Goal: Communication & Community: Answer question/provide support

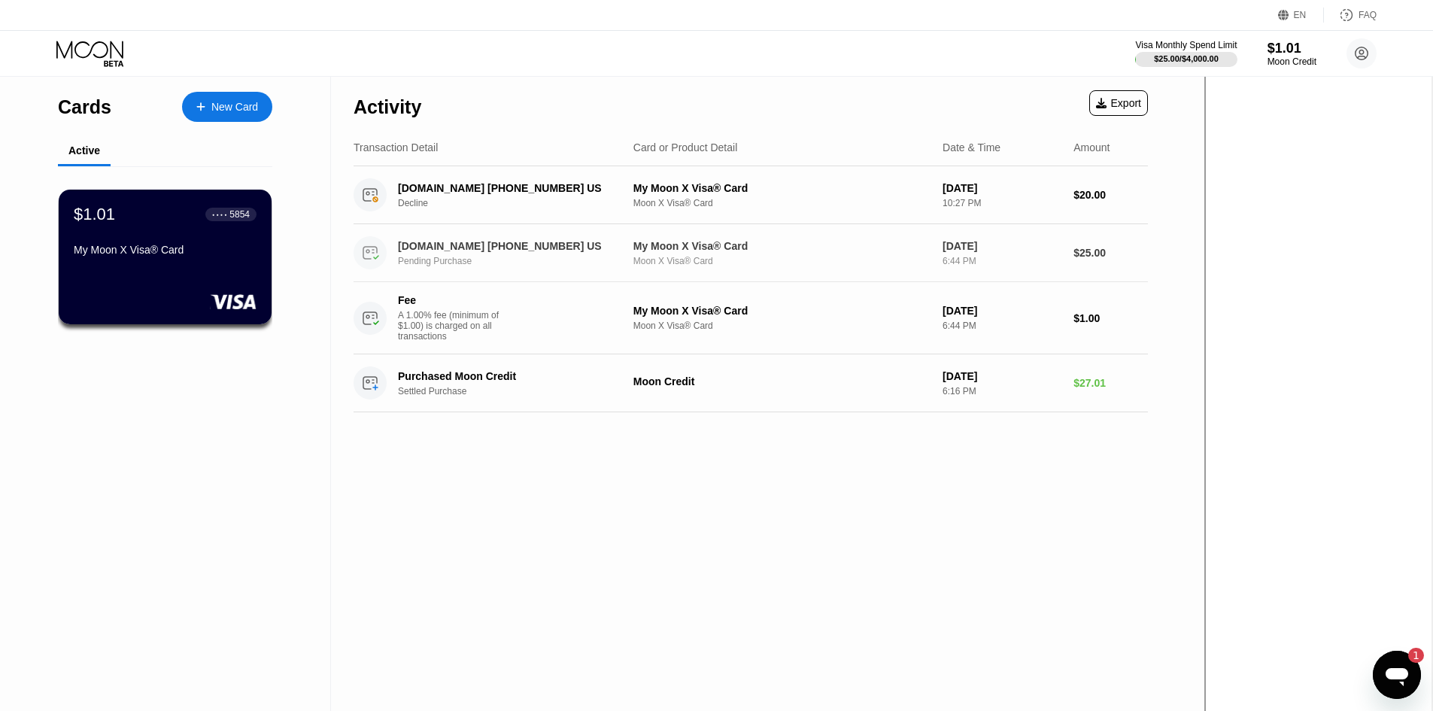
click at [505, 247] on div "MANYCHAT.COM +18886034787 US" at bounding box center [510, 246] width 224 height 12
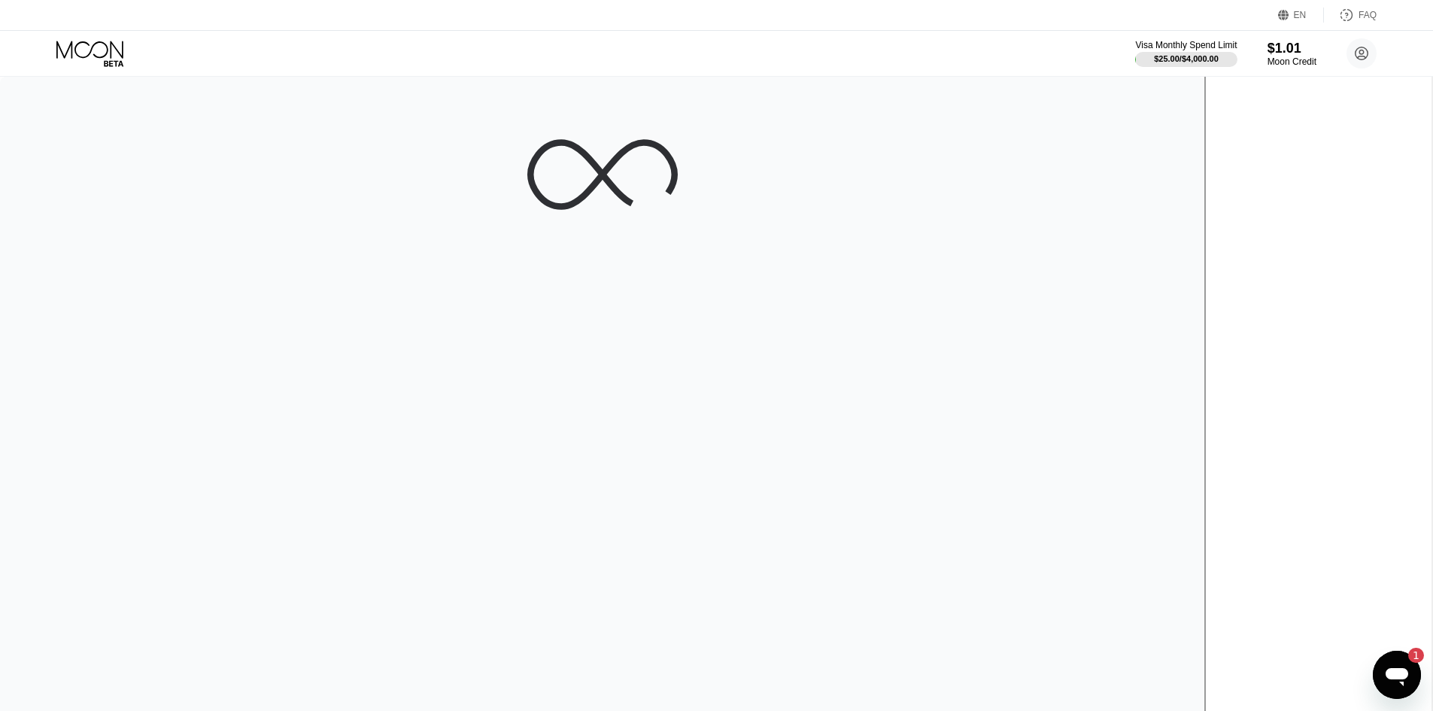
click at [1387, 678] on icon "Open messaging window, 1 unread message" at bounding box center [1396, 674] width 27 height 27
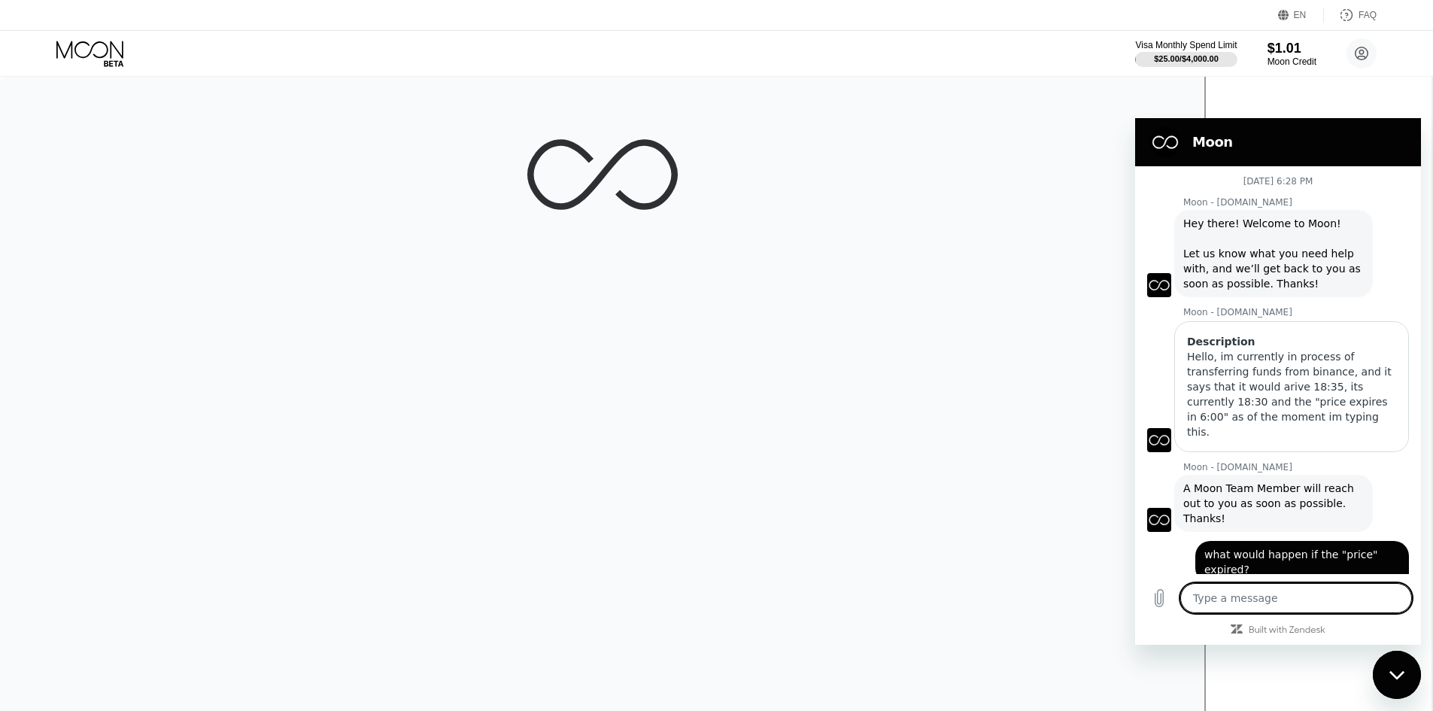
scroll to position [608, 0]
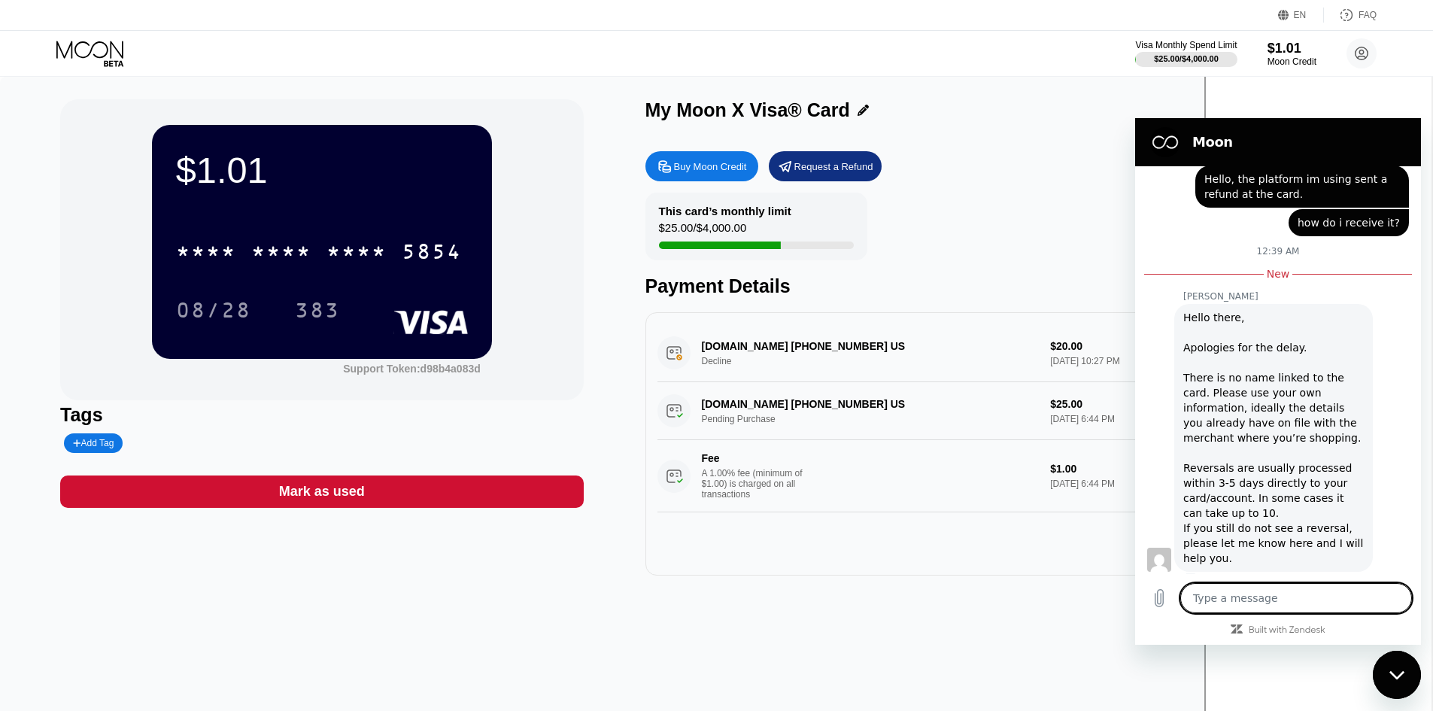
type textarea "o"
type textarea "x"
type textarea "ok"
type textarea "x"
type textarea "oka"
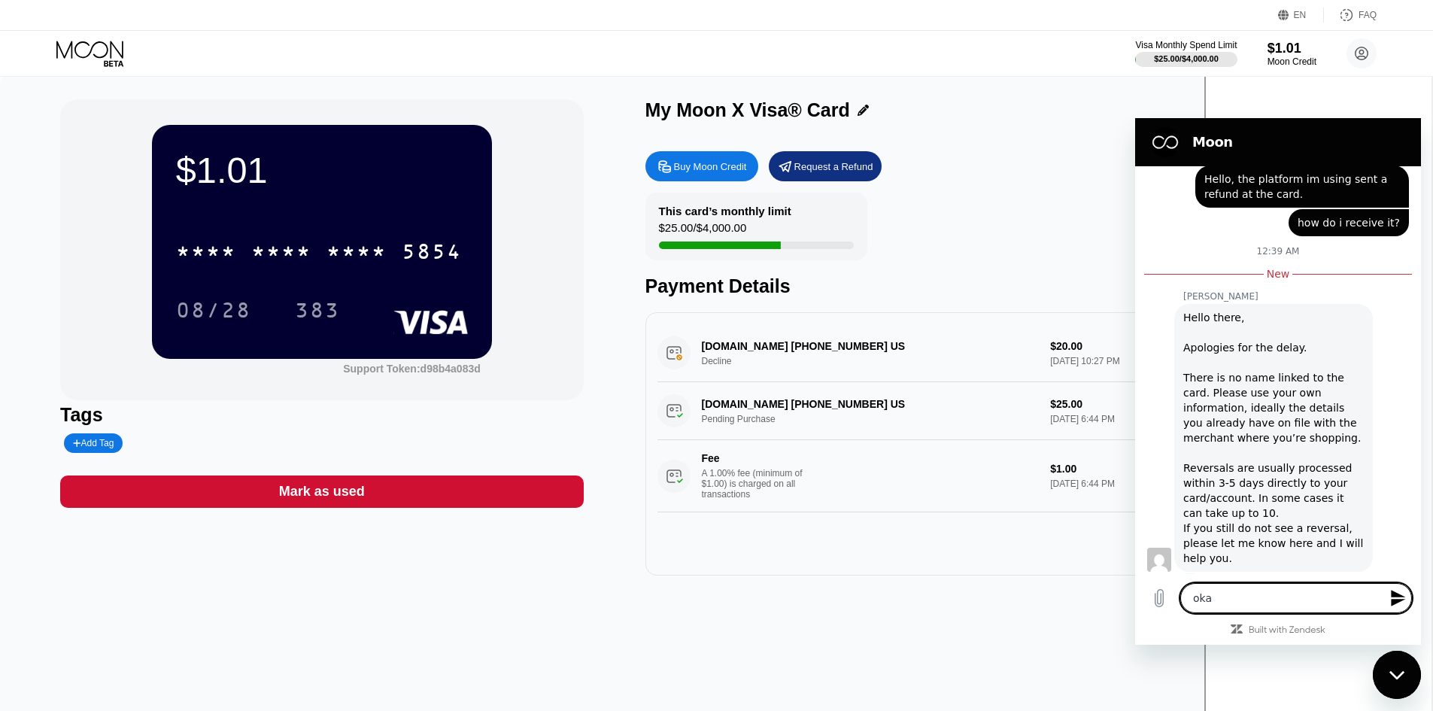
type textarea "x"
type textarea "okay"
type textarea "x"
type textarea "okay,"
type textarea "x"
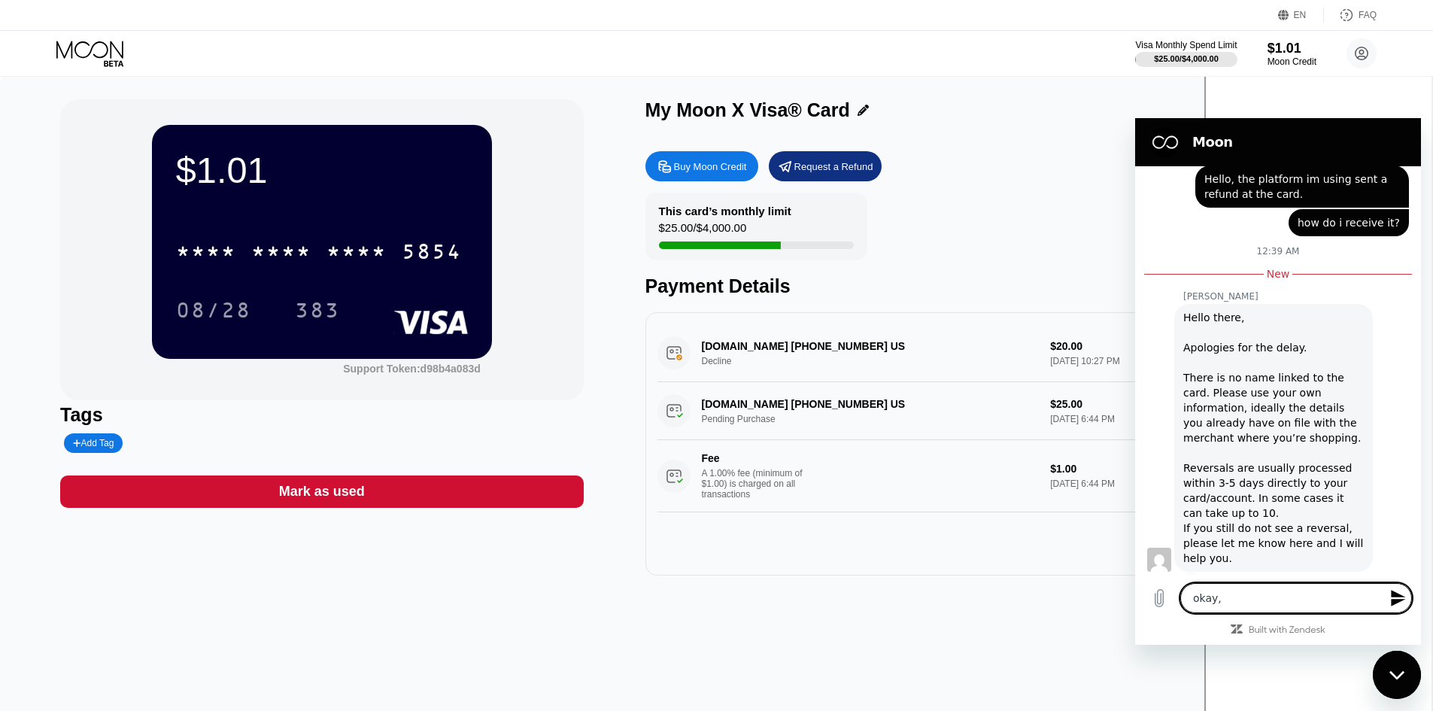
type textarea "okay,"
type textarea "x"
type textarea "okay, t"
type textarea "x"
type textarea "okay, th"
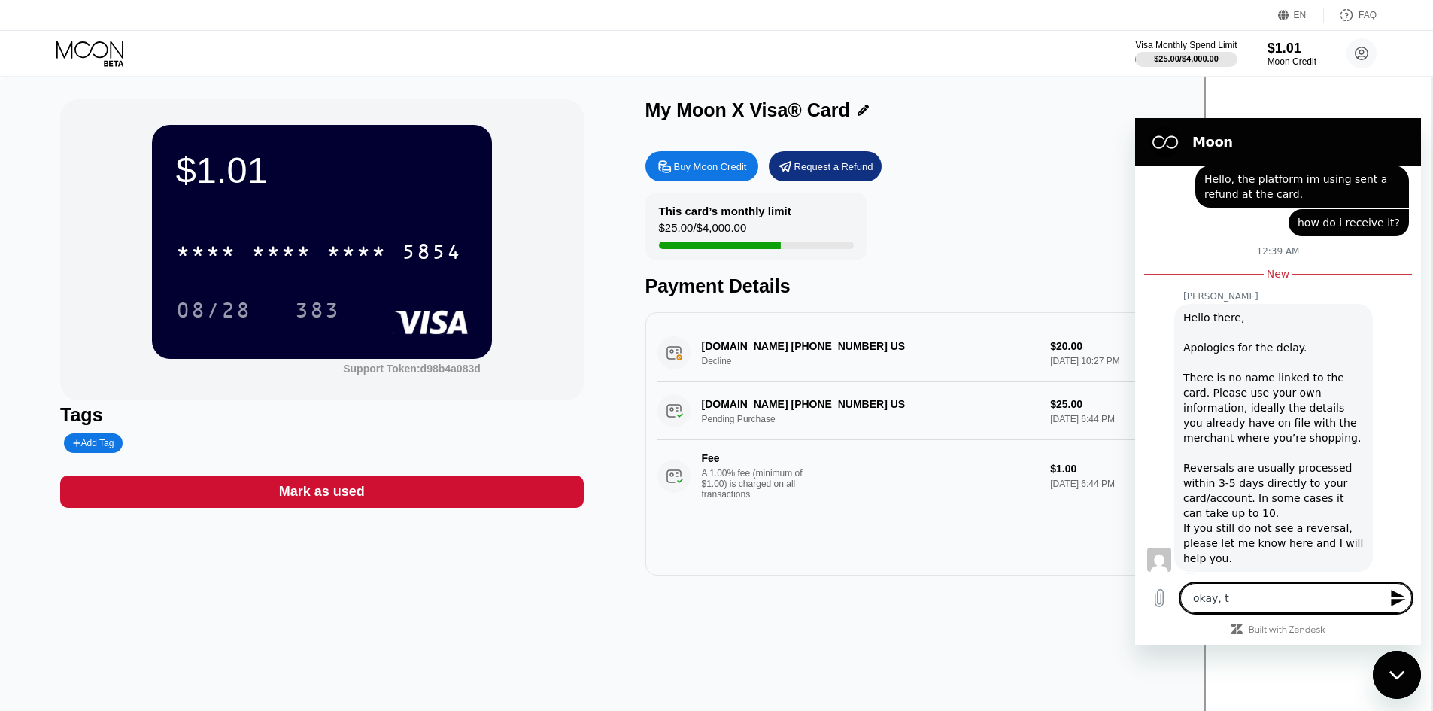
type textarea "x"
type textarea "okay, tha"
type textarea "x"
type textarea "okay, than"
type textarea "x"
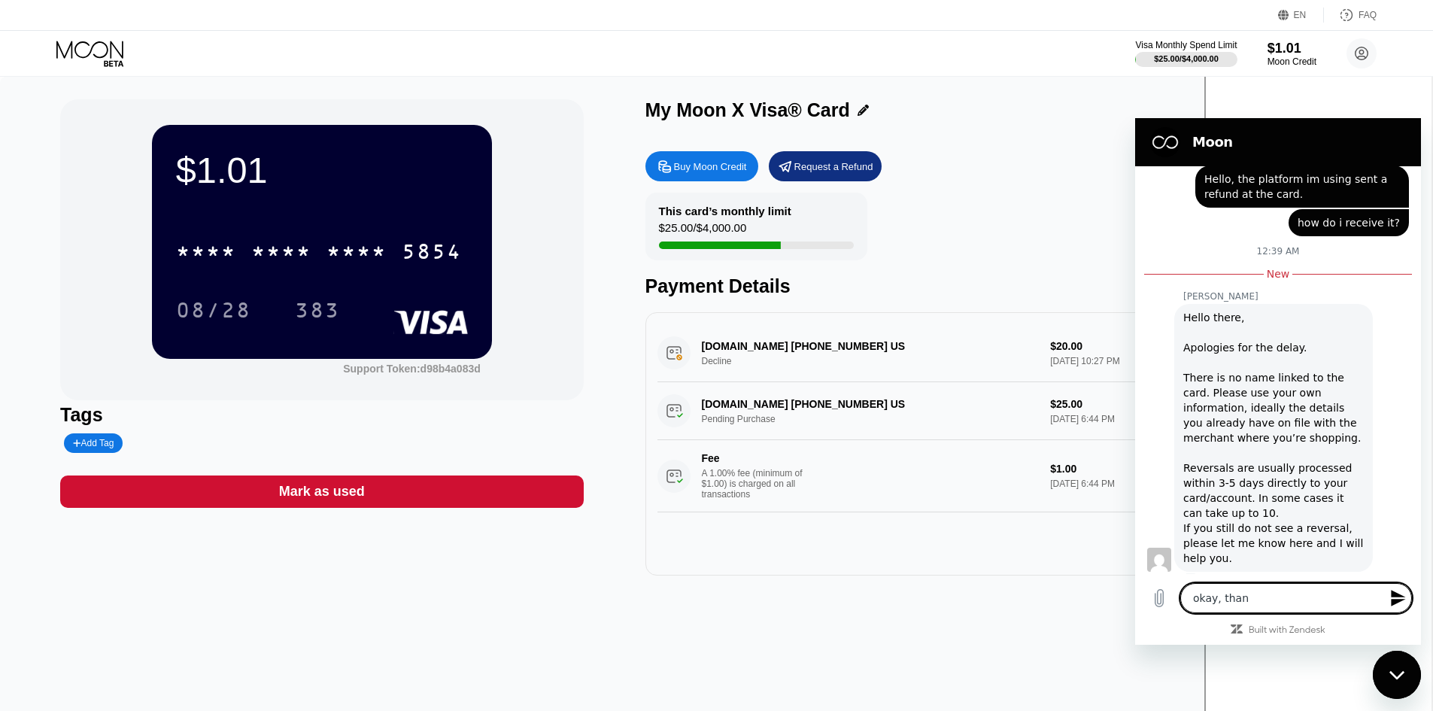
type textarea "okay, thank"
type textarea "x"
type textarea "okay, thank"
type textarea "x"
type textarea "okay, thank y"
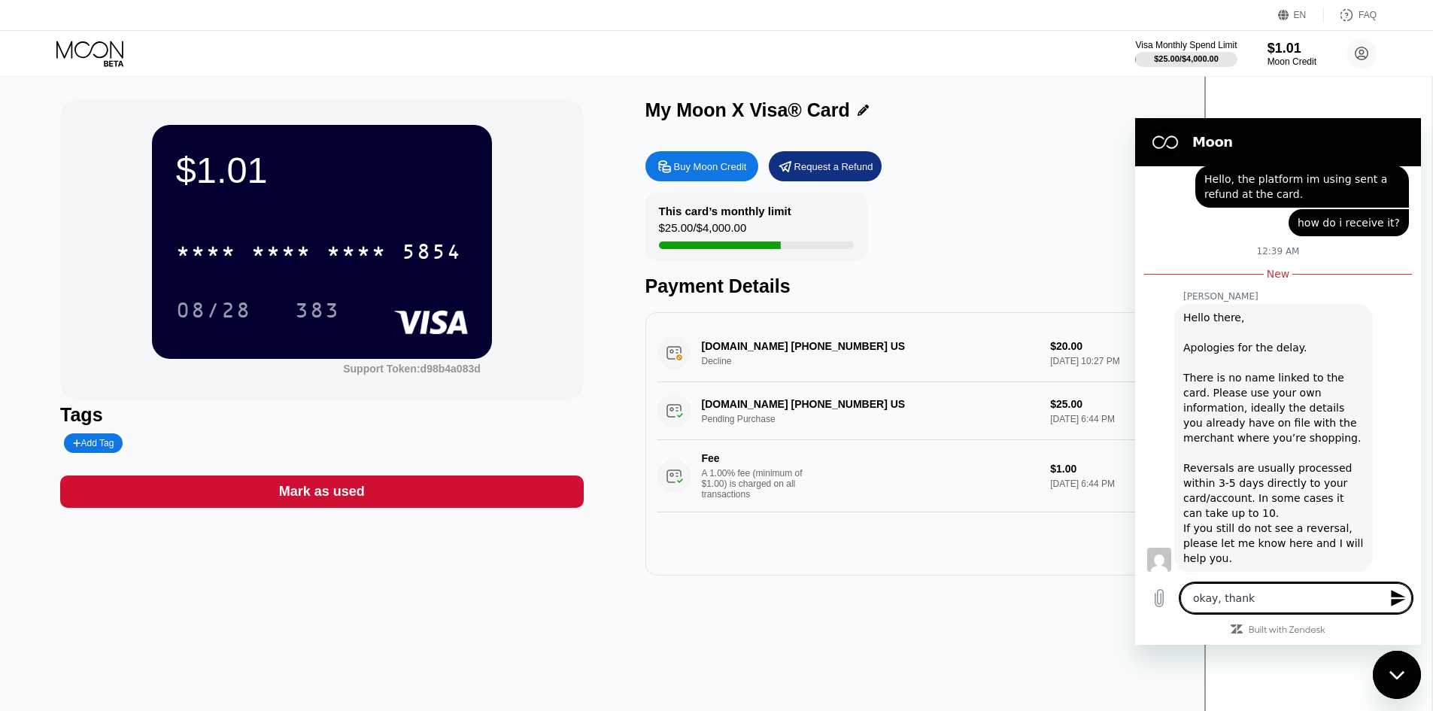
type textarea "x"
type textarea "okay, thank yo"
type textarea "x"
type textarea "okay, thank you"
type textarea "x"
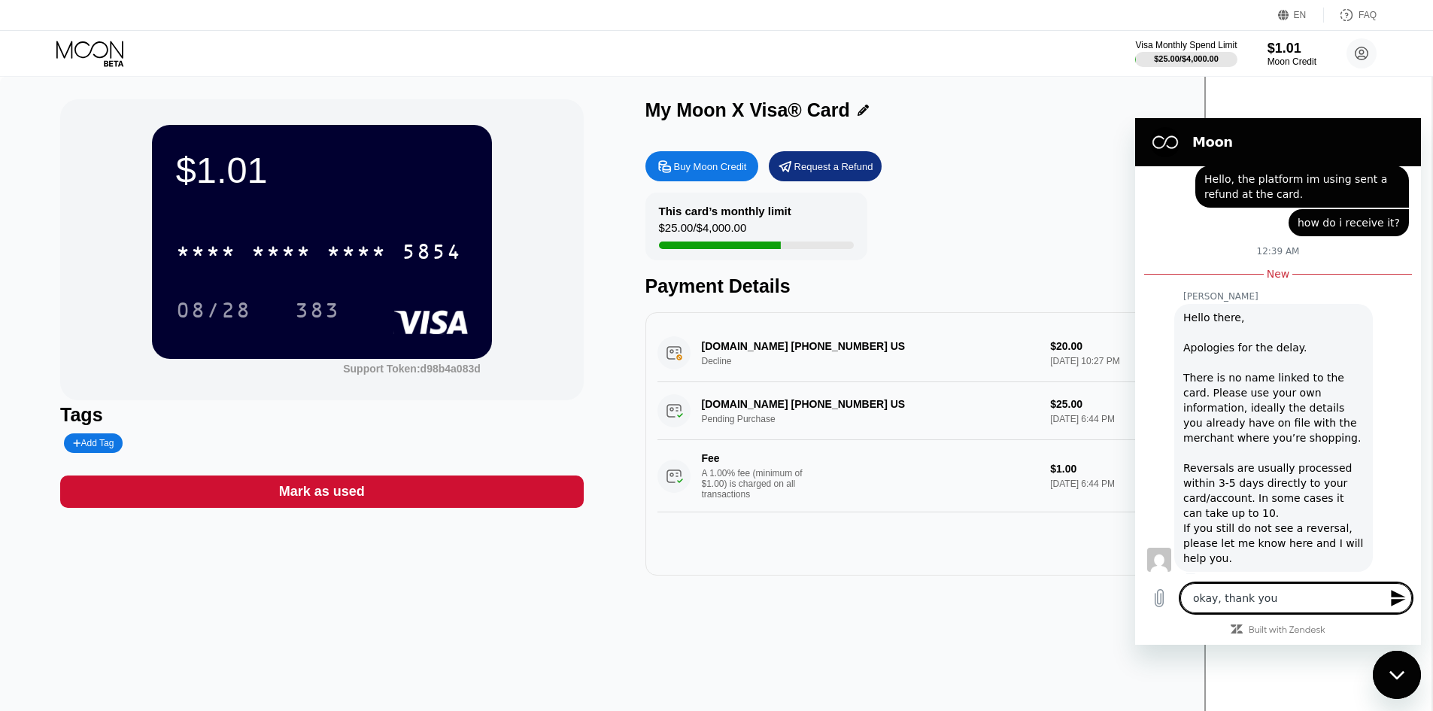
type textarea "okay, thank you"
type textarea "x"
type textarea "okay, thank you i"
type textarea "x"
type textarea "okay, thank you"
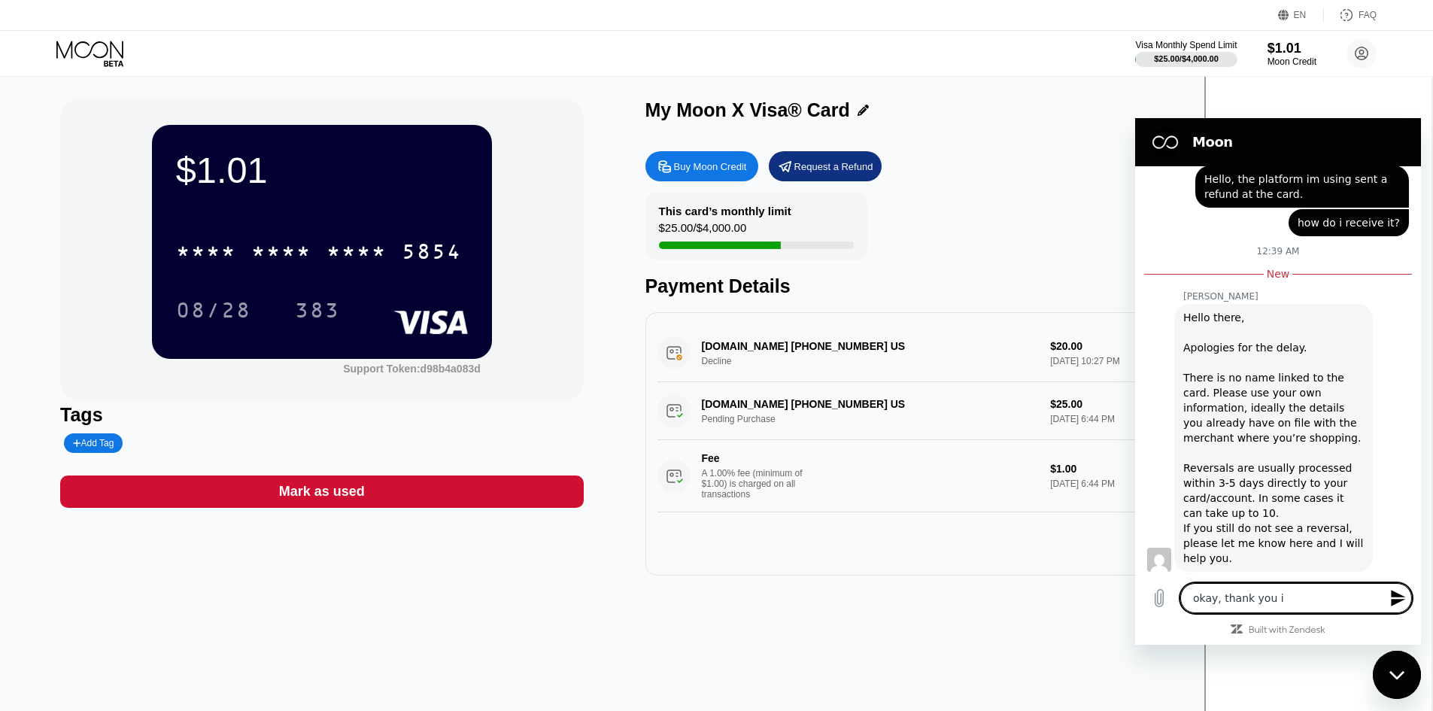
type textarea "x"
type textarea "okay, thank you O"
type textarea "x"
type textarea "okay, thank you Ol"
type textarea "x"
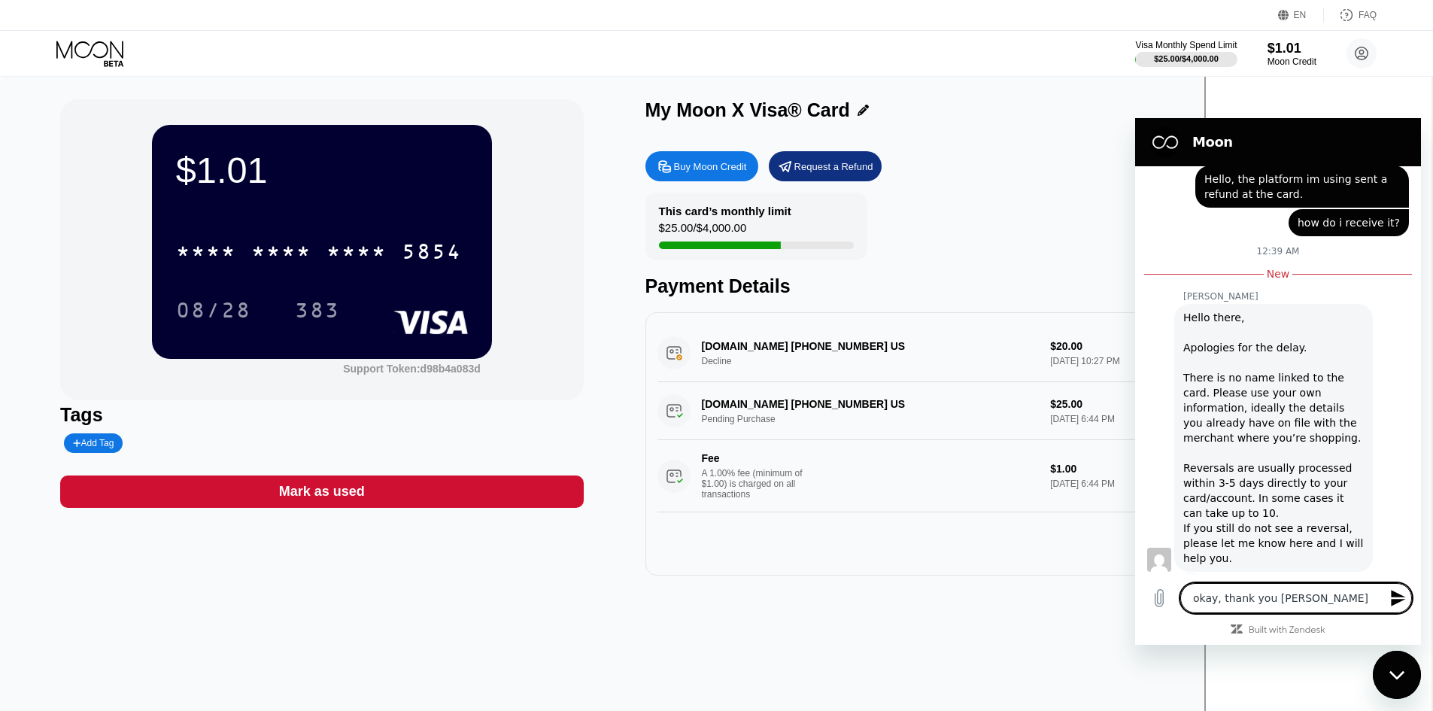
type textarea "okay, thank you Oli"
type textarea "x"
type textarea "okay, thank you Olia"
type textarea "x"
type textarea "okay, thank you Oli"
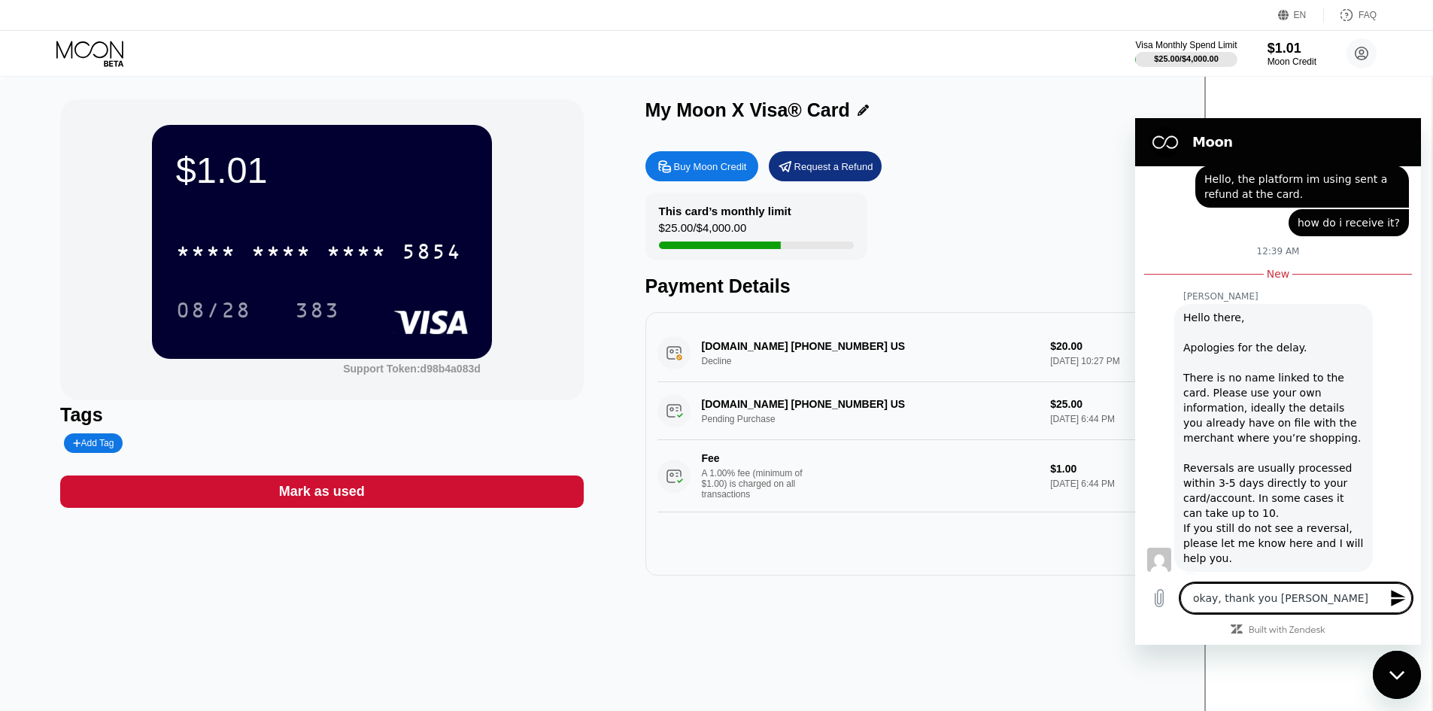
type textarea "x"
type textarea "okay, thank you Oliv"
type textarea "x"
type textarea "okay, thank you Olivi"
type textarea "x"
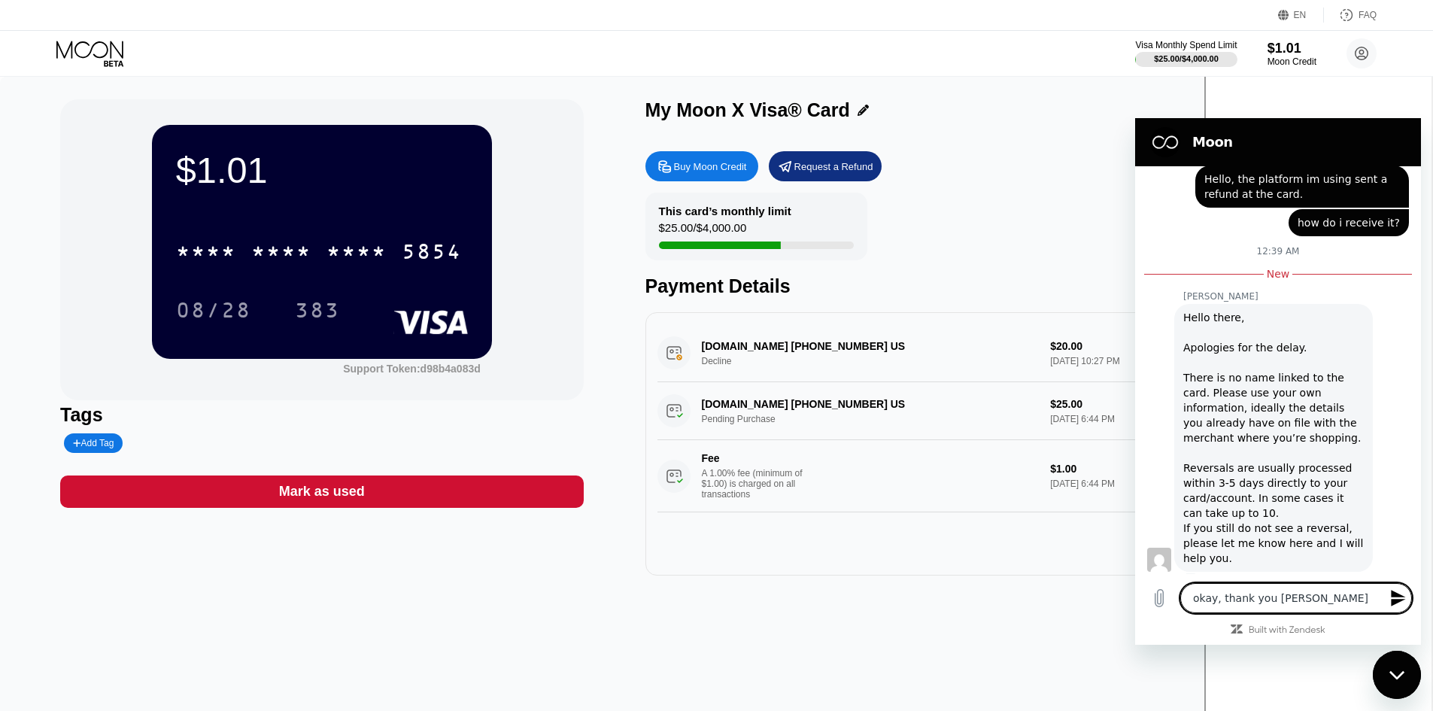
type textarea "okay, thank you Olivia"
type textarea "x"
type textarea "okay, thank you Olivia."
type textarea "x"
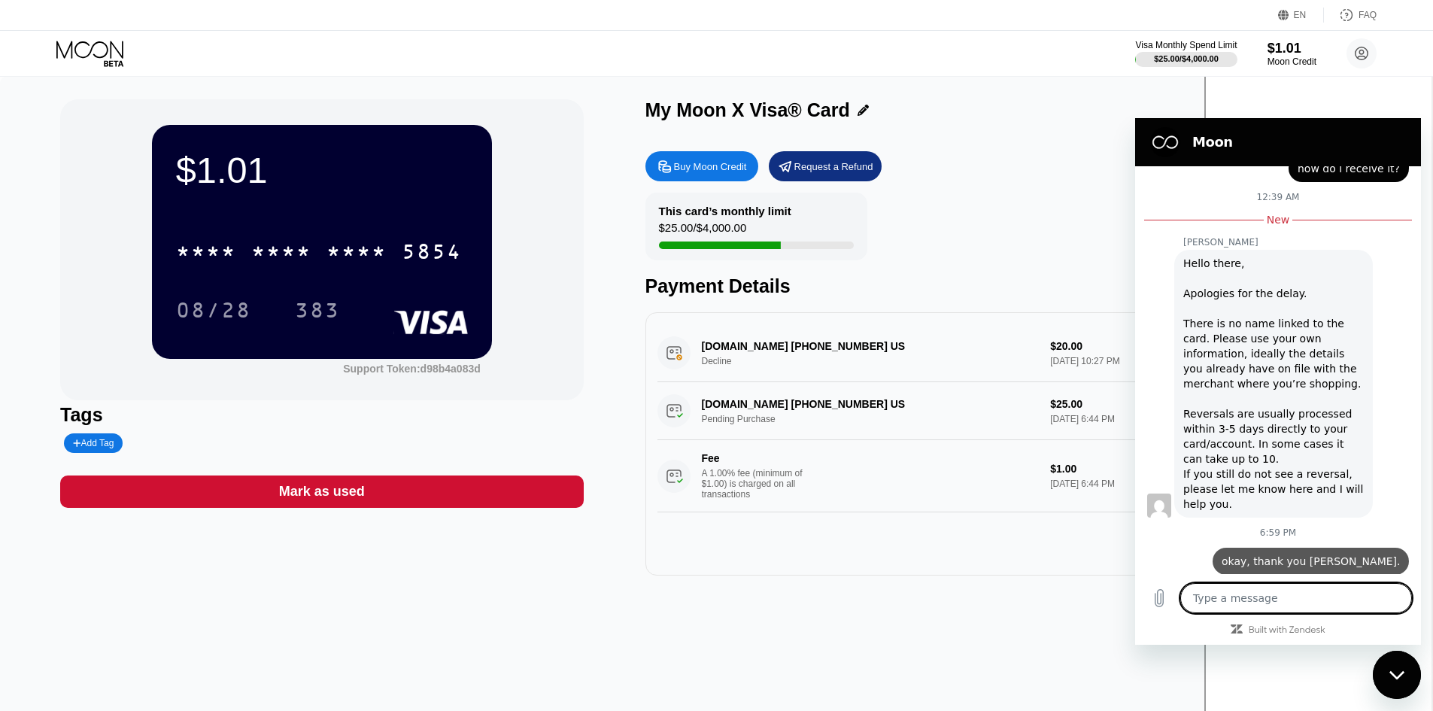
type textarea "x"
